Goal: Task Accomplishment & Management: Complete application form

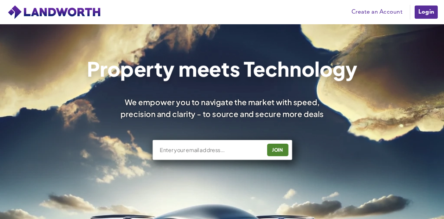
click at [253, 87] on div "Property meets Technology We empower you to navigate the market with speed, pre…" at bounding box center [222, 111] width 400 height 105
click at [382, 12] on link "Create an Account" at bounding box center [377, 12] width 58 height 11
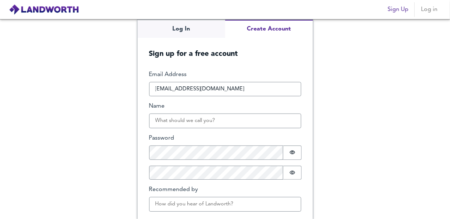
type input "[EMAIL_ADDRESS][DOMAIN_NAME]"
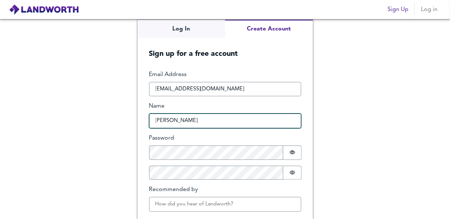
type input "[PERSON_NAME]"
type input "h"
type input "H"
type input "Henry"
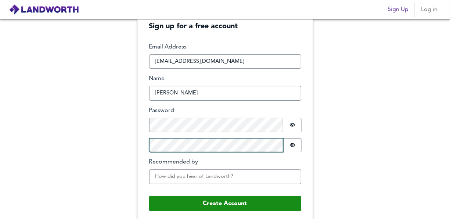
scroll to position [30, 0]
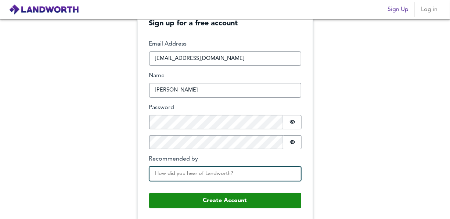
click at [281, 173] on input "Recommended by" at bounding box center [225, 173] width 152 height 15
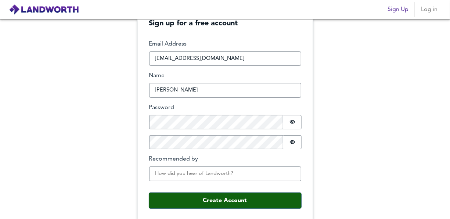
click at [228, 202] on button "Create Account" at bounding box center [225, 200] width 152 height 15
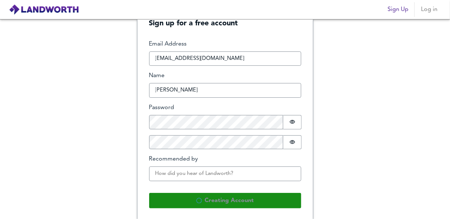
scroll to position [0, 0]
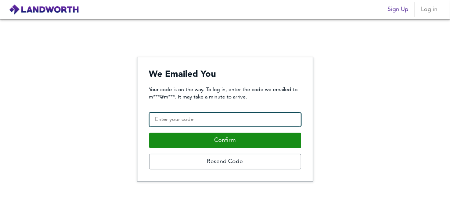
click at [245, 122] on input "Confirmation Code" at bounding box center [225, 119] width 152 height 15
paste input "844695"
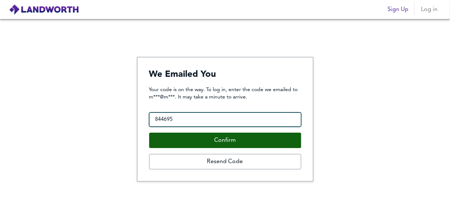
type input "844695"
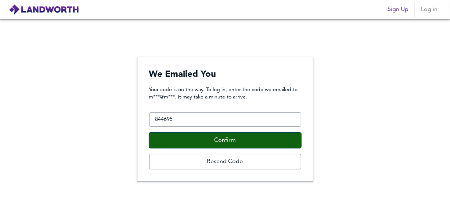
click at [224, 137] on button "Confirm" at bounding box center [225, 140] width 152 height 15
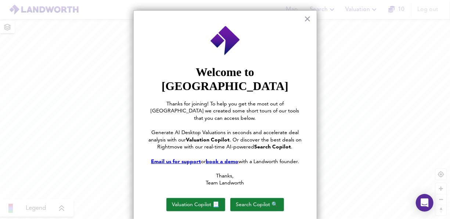
drag, startPoint x: 258, startPoint y: 182, endPoint x: 235, endPoint y: 125, distance: 61.8
click at [235, 137] on span ". Or discover the best deals on Rightmove with our real-time AI-powered" at bounding box center [231, 143] width 146 height 12
click at [248, 198] on button "Search Copilot 🔍" at bounding box center [257, 204] width 54 height 13
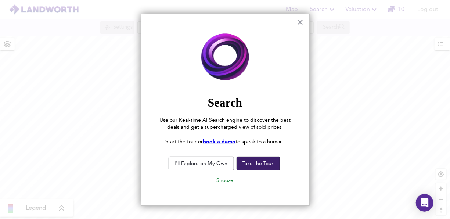
click at [244, 162] on button "Take the Tour" at bounding box center [258, 163] width 43 height 14
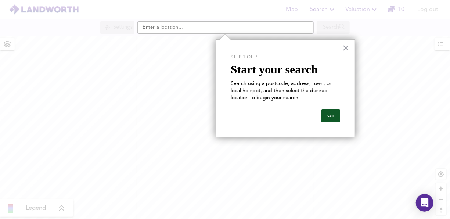
click at [336, 115] on button "Go" at bounding box center [330, 115] width 19 height 13
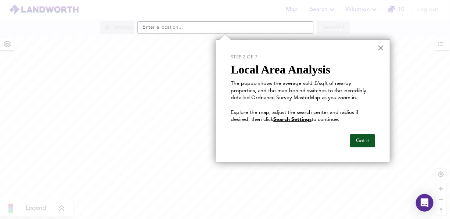
click at [356, 140] on button "Got it" at bounding box center [362, 140] width 25 height 13
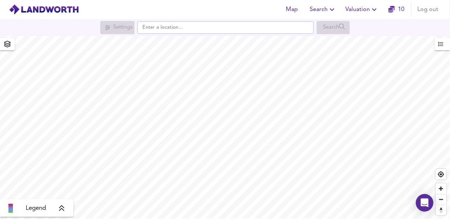
click at [234, 34] on div "Settings Search" at bounding box center [225, 27] width 450 height 13
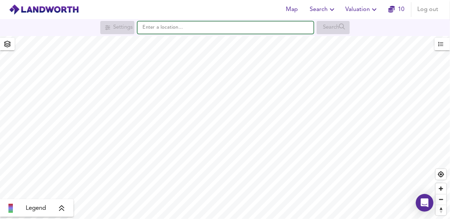
click at [234, 27] on input "text" at bounding box center [225, 27] width 176 height 12
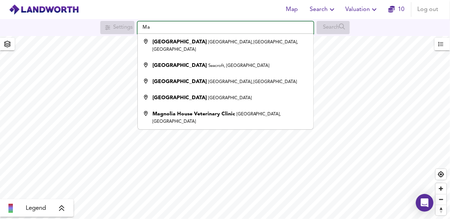
type input "M"
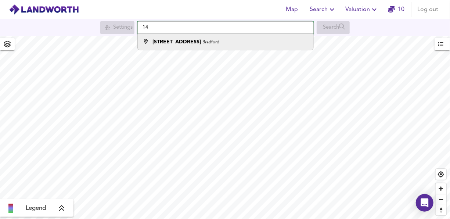
type input "1"
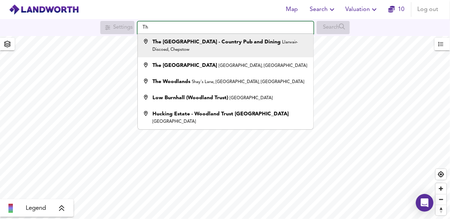
type input "T"
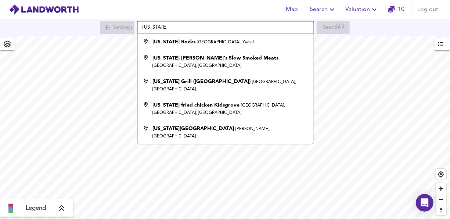
type input "Texas"
click at [251, 10] on div "Map Search Valuation 10 Log out" at bounding box center [225, 9] width 450 height 18
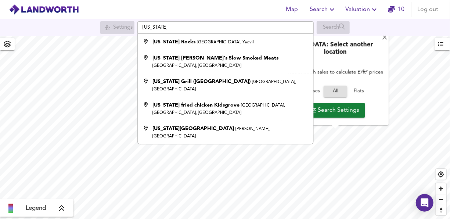
click at [246, 10] on div "Map Search Valuation 10 Log out" at bounding box center [225, 9] width 450 height 18
click at [233, 24] on input "Texas" at bounding box center [225, 27] width 176 height 12
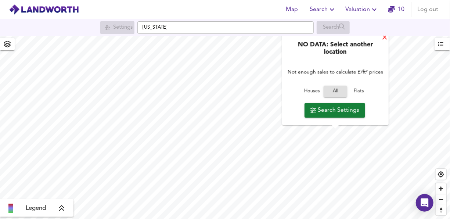
click at [387, 39] on div "X" at bounding box center [385, 38] width 6 height 7
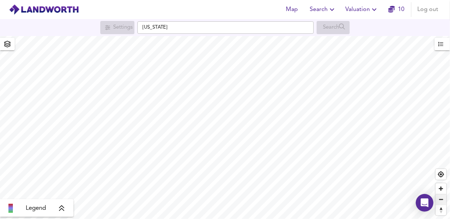
click at [441, 203] on span "Zoom out" at bounding box center [441, 199] width 11 height 10
click at [450, 0] on html "Map Search Valuation 10 Log out Settings Texas Search Legend UK Average Price f…" at bounding box center [225, 109] width 450 height 219
